Goal: Task Accomplishment & Management: Use online tool/utility

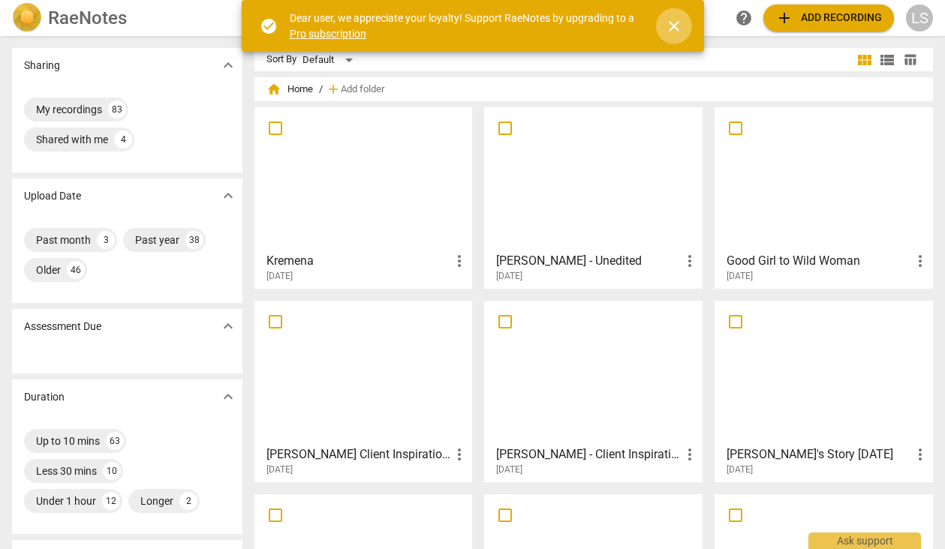
click at [670, 23] on span "close" at bounding box center [674, 26] width 18 height 18
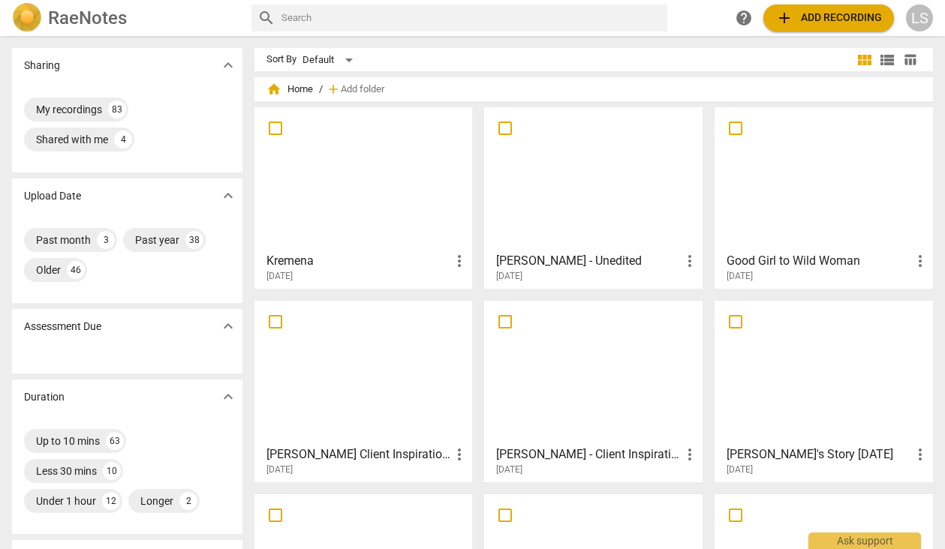
click at [341, 25] on input "text" at bounding box center [471, 18] width 380 height 24
type input "magnetic selling"
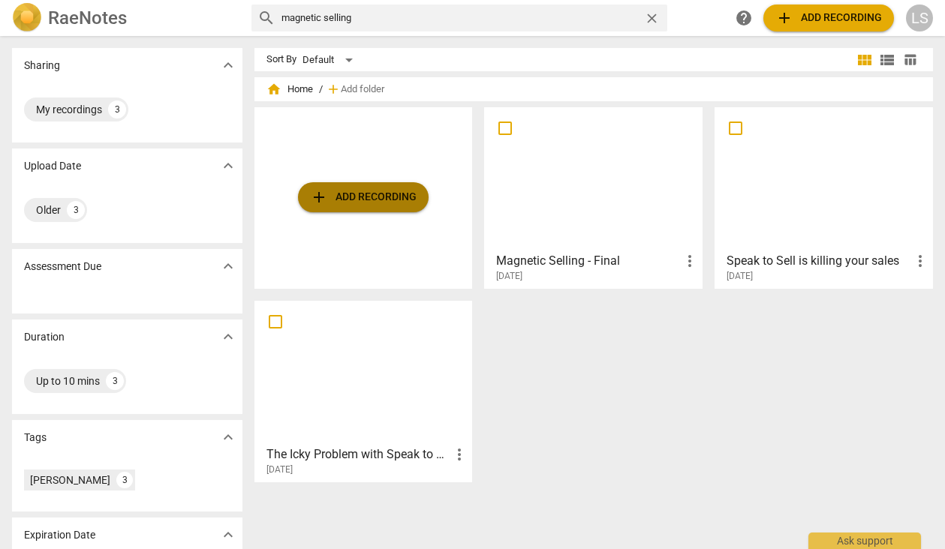
click at [361, 201] on span "add Add recording" at bounding box center [363, 197] width 107 height 18
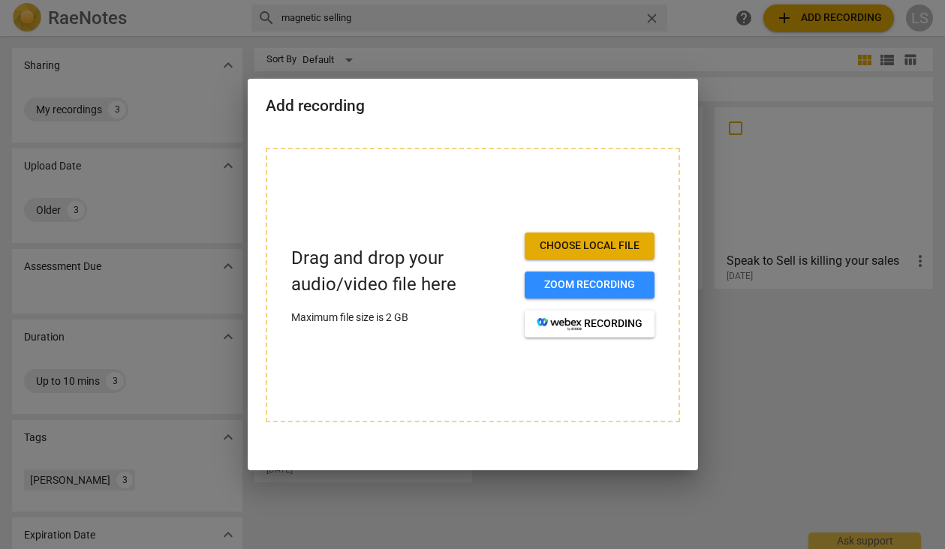
click at [764, 329] on div at bounding box center [472, 274] width 945 height 549
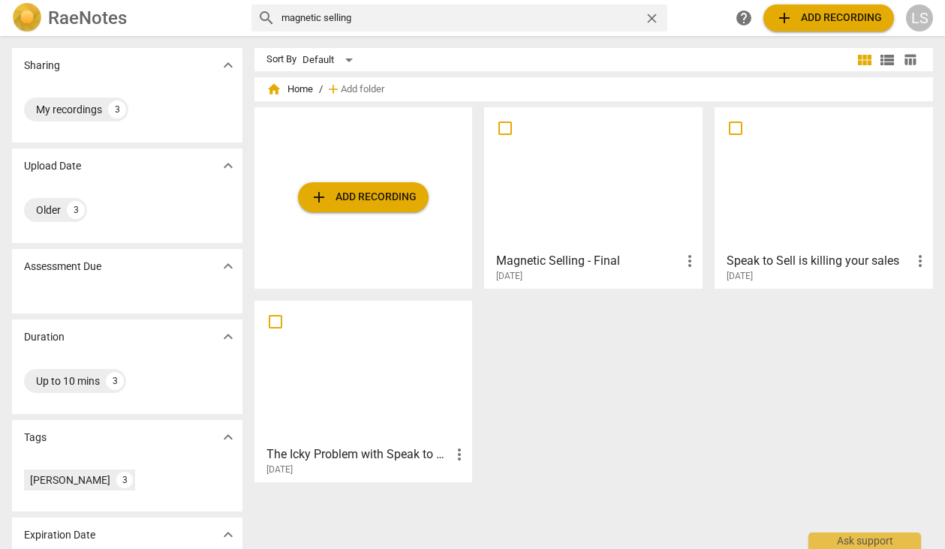
click at [684, 262] on span "more_vert" at bounding box center [689, 261] width 18 height 18
click at [627, 332] on div at bounding box center [472, 274] width 945 height 549
drag, startPoint x: 368, startPoint y: 365, endPoint x: 795, endPoint y: 0, distance: 561.9
click at [0, 0] on div "RaeNotes search magnetic selling close help add Add recording LS Sharing expand…" at bounding box center [472, 274] width 945 height 549
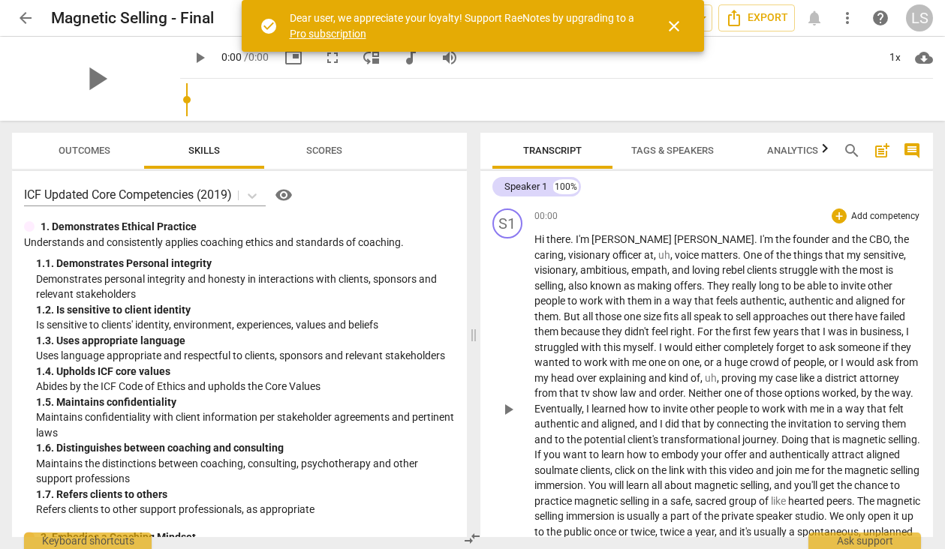
click at [694, 299] on span "that" at bounding box center [705, 301] width 22 height 12
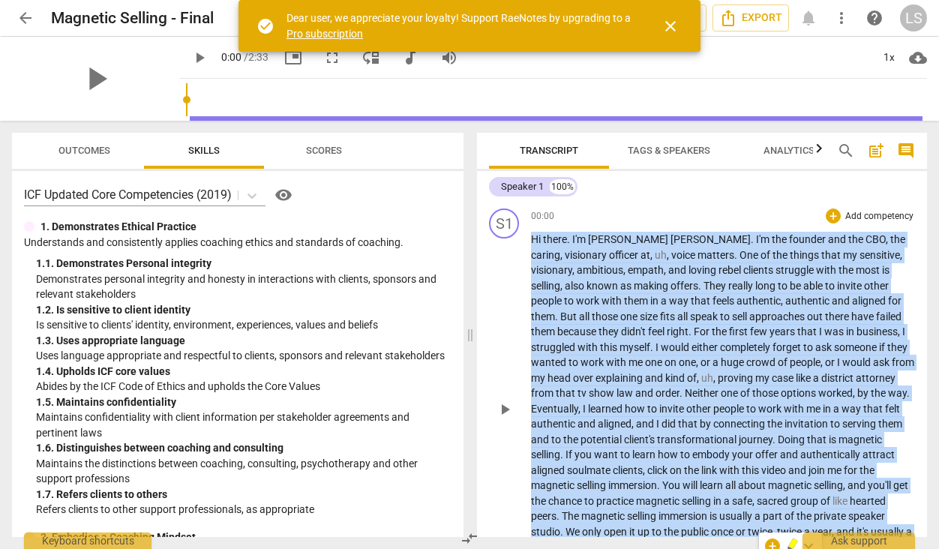
copy p "Hi there . I'm Lori Smith . I'm the founder and the CBO , the caring , visionar…"
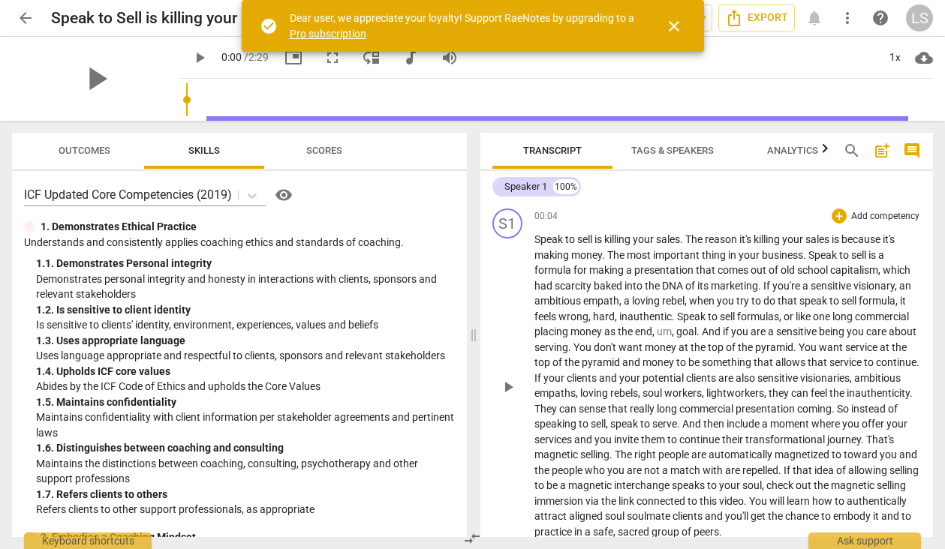
click at [679, 287] on span "DNA" at bounding box center [673, 286] width 23 height 12
click at [655, 320] on span "inauthentic" at bounding box center [645, 317] width 53 height 12
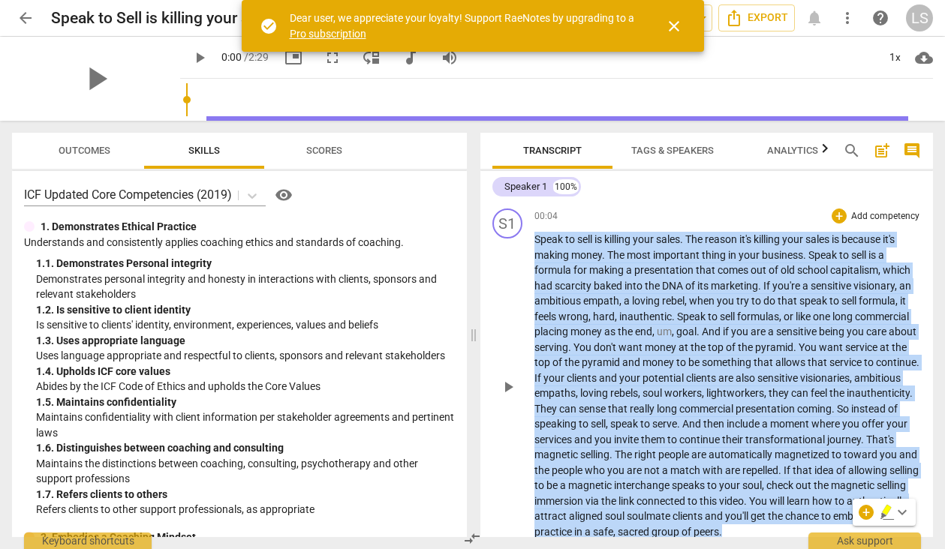
copy p "Speak to sell is killing your sales . The reason it's killing your sales is bec…"
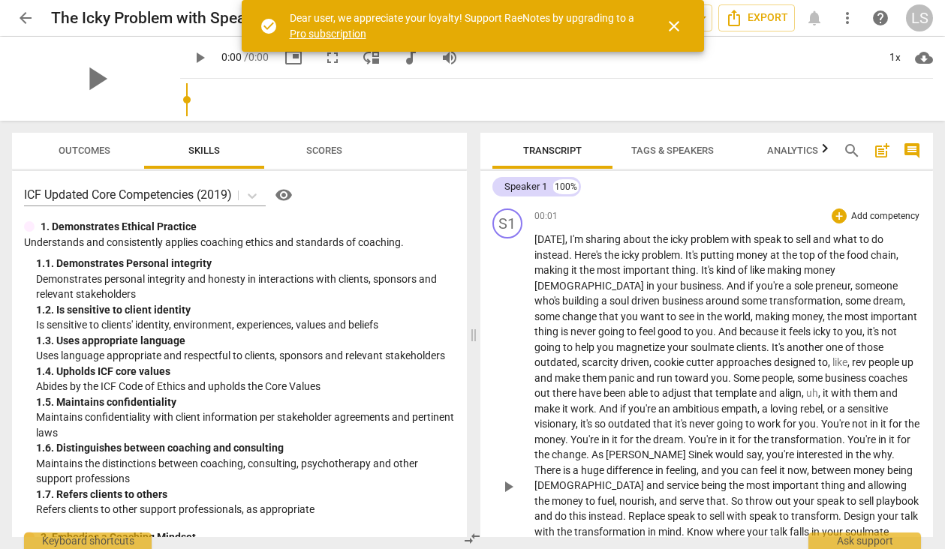
click at [736, 352] on span "clients" at bounding box center [751, 347] width 30 height 12
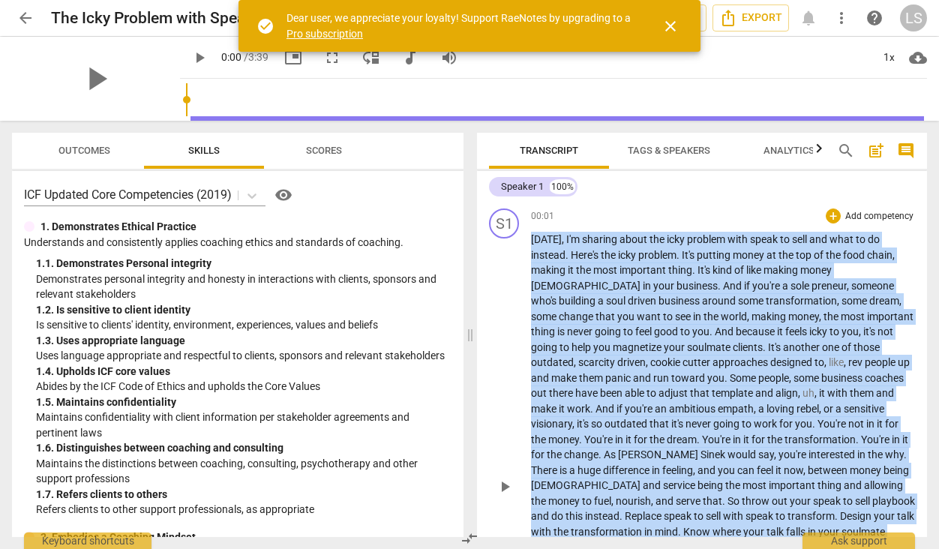
copy p "Today , I'm sharing about the icky problem with speak to sell and what to do in…"
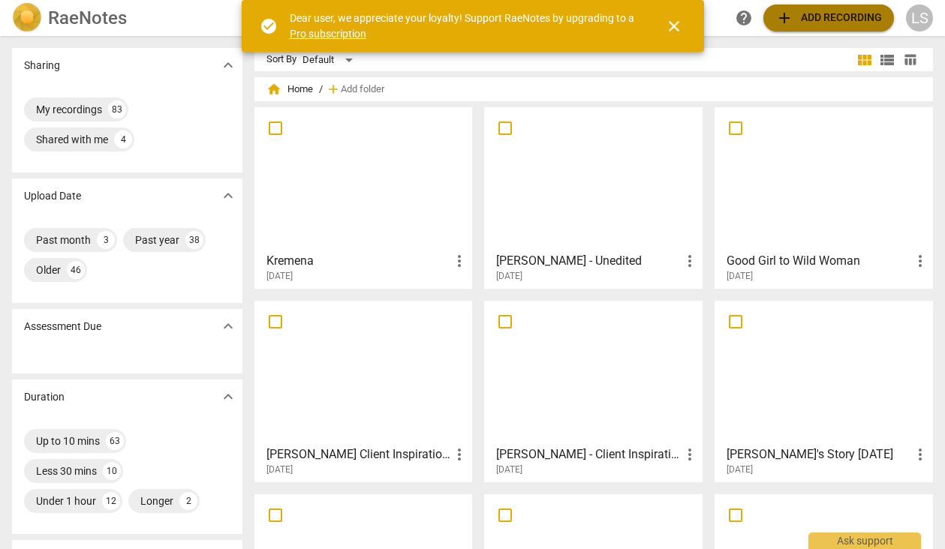
click at [782, 14] on span "add" at bounding box center [784, 18] width 18 height 18
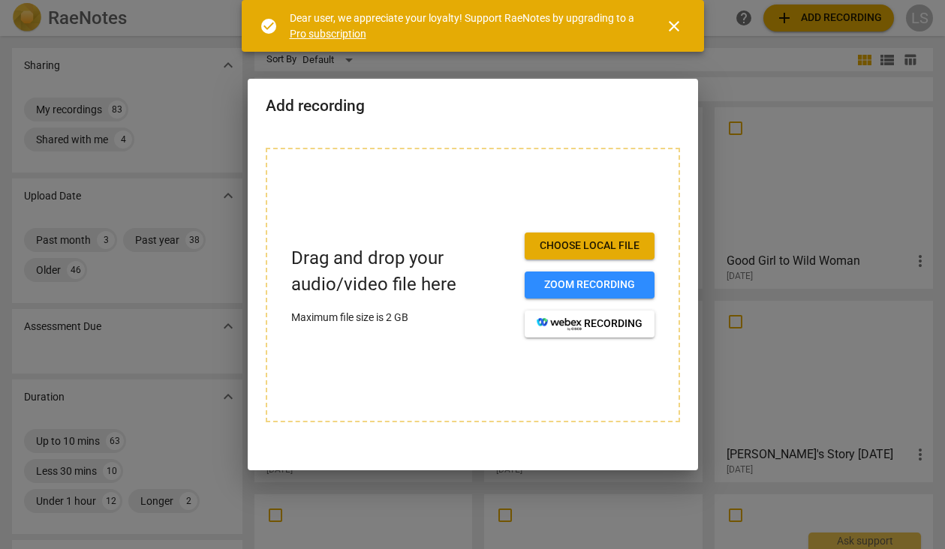
click at [583, 251] on span "Choose local file" at bounding box center [589, 246] width 106 height 15
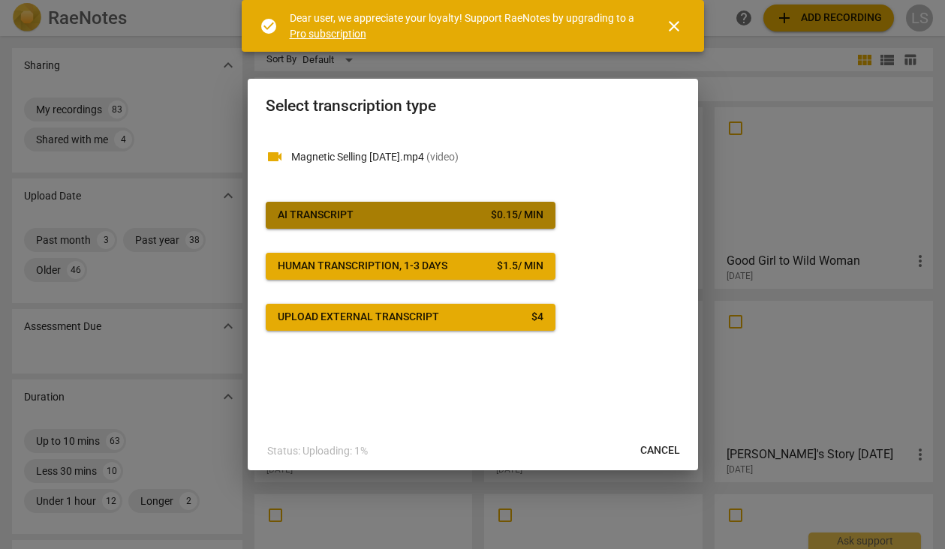
click at [367, 215] on span "AI Transcript $ 0.15 / min" at bounding box center [411, 215] width 266 height 15
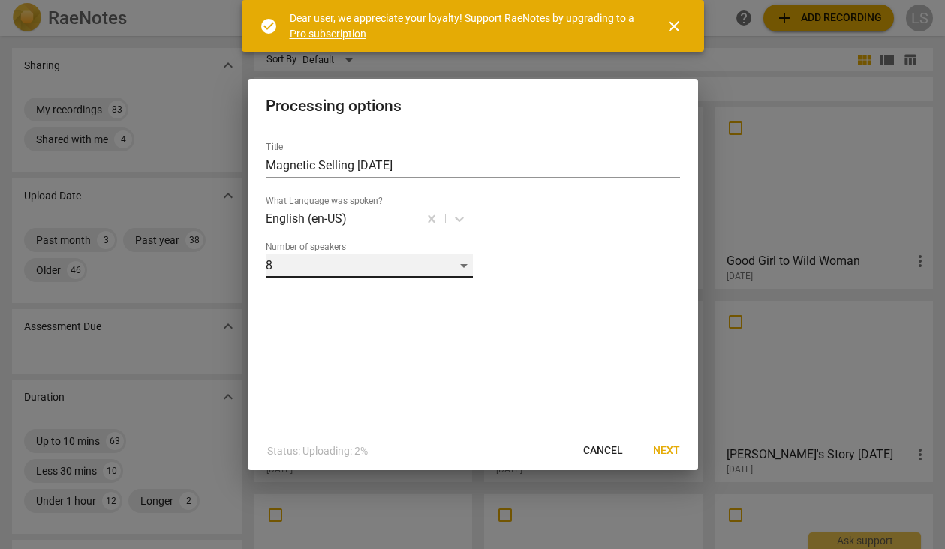
click at [463, 266] on div "8" at bounding box center [369, 266] width 207 height 24
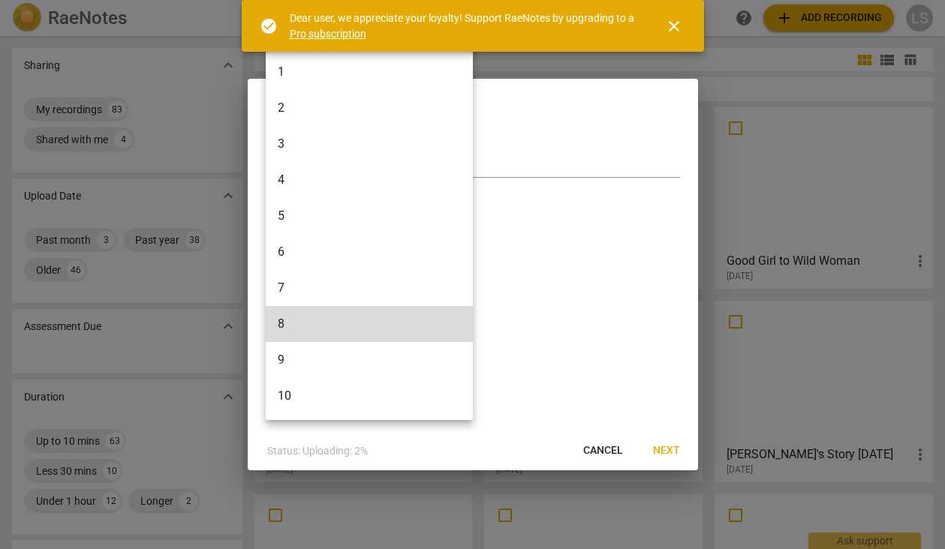
click at [285, 75] on li "1" at bounding box center [369, 72] width 207 height 36
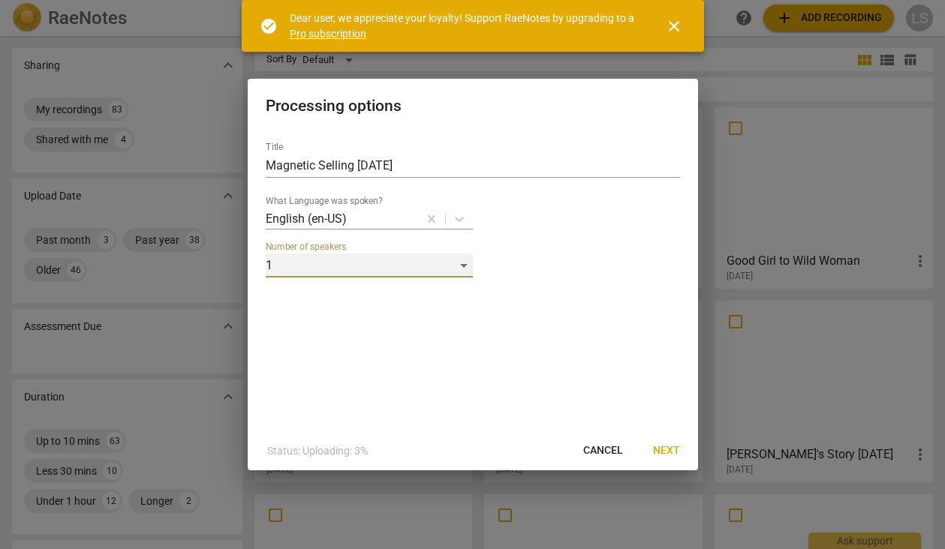
click at [461, 260] on div "1" at bounding box center [369, 266] width 207 height 24
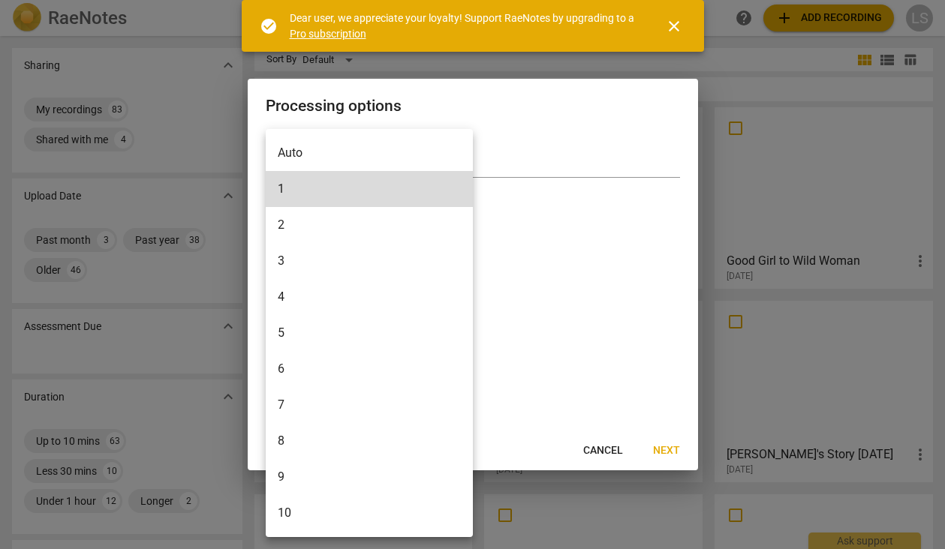
click at [359, 225] on li "2" at bounding box center [369, 225] width 207 height 36
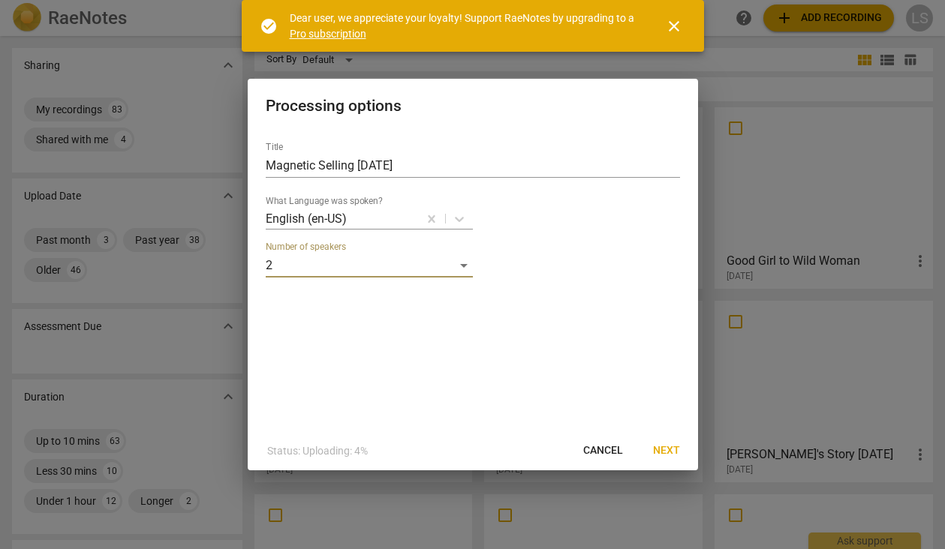
click at [662, 447] on span "Next" at bounding box center [666, 450] width 27 height 15
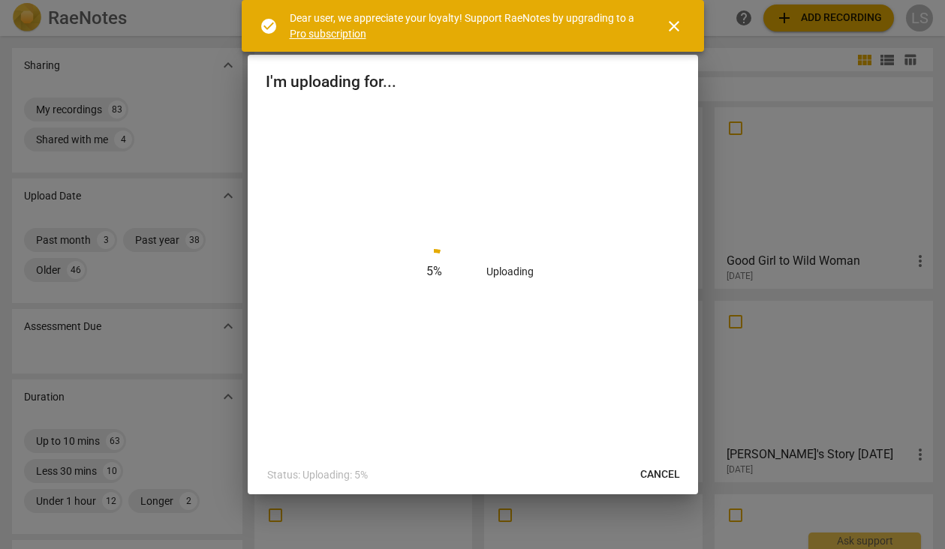
click at [675, 22] on span "close" at bounding box center [674, 26] width 18 height 18
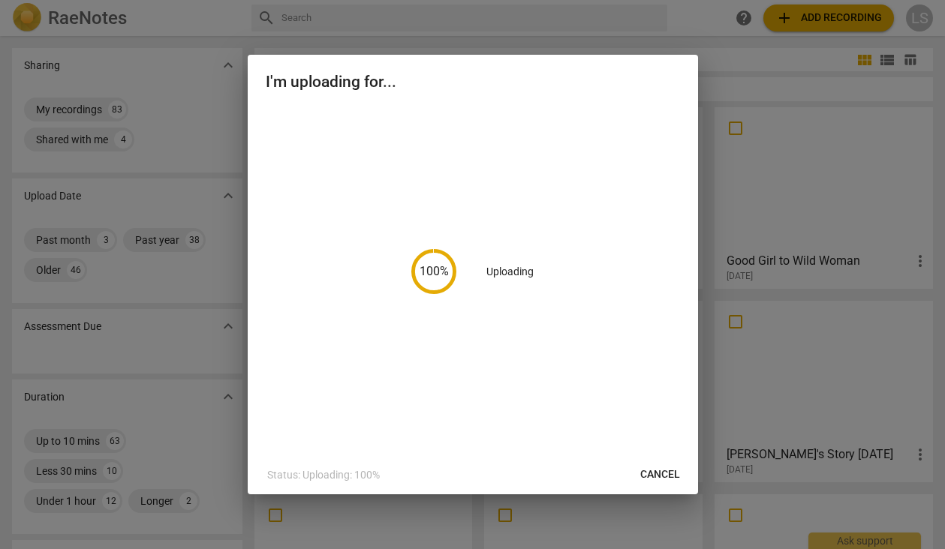
click at [653, 468] on span "Cancel" at bounding box center [660, 474] width 40 height 15
